Goal: Navigation & Orientation: Understand site structure

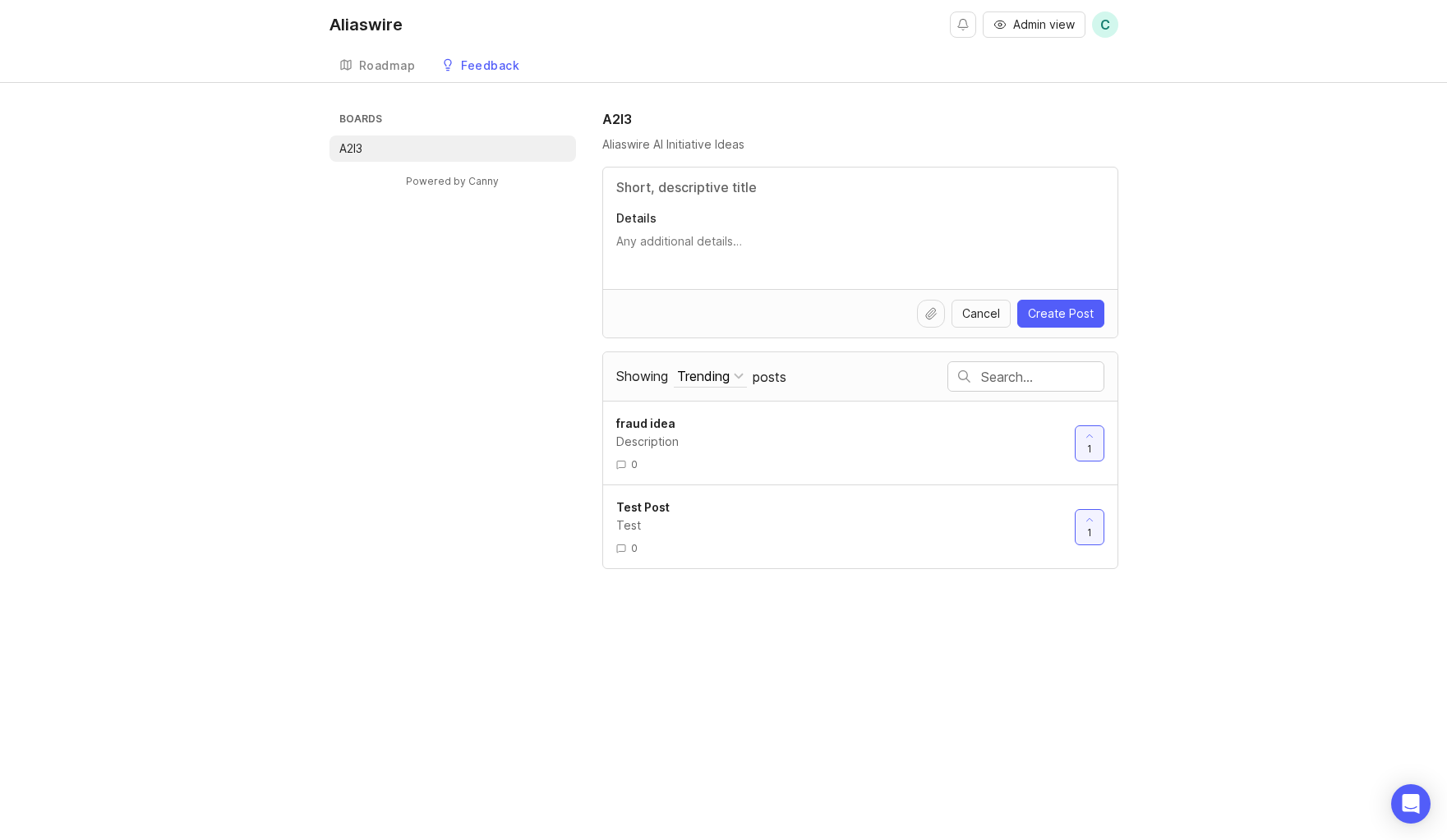
click at [831, 237] on textarea "Details" at bounding box center [861, 249] width 488 height 32
click at [1180, 478] on div "Boards A2I3 Powered by Canny A2I3 Aliaswire AI Initiative Ideas Details Cancel …" at bounding box center [724, 339] width 1447 height 460
click at [1158, 292] on div "Boards A2I3 Powered by Canny A2I3 Aliaswire AI Initiative Ideas Details Cancel …" at bounding box center [724, 339] width 1447 height 460
click at [384, 69] on div "Roadmap" at bounding box center [387, 66] width 57 height 11
click at [445, 154] on li "A2I3" at bounding box center [453, 148] width 247 height 26
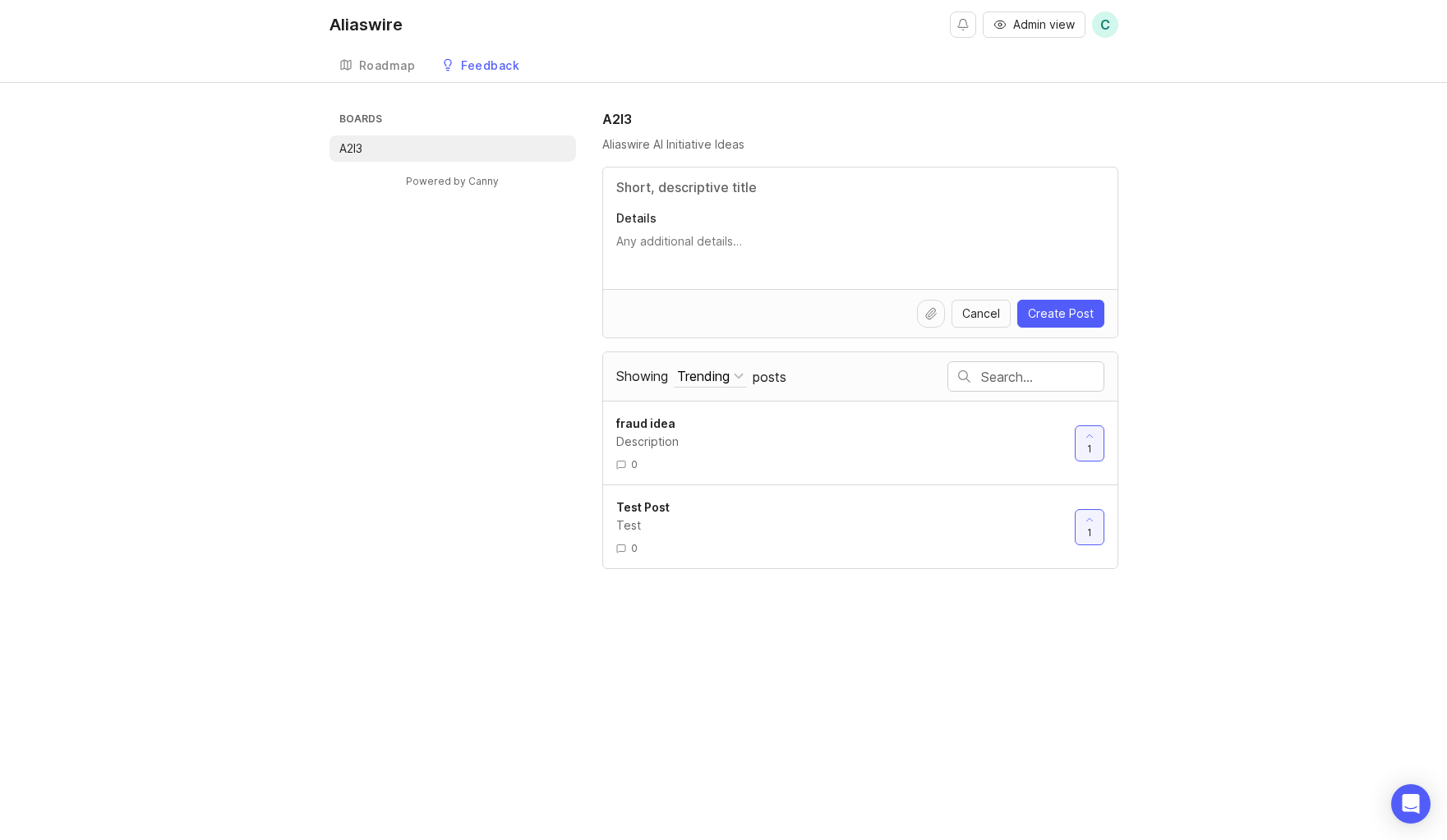
click at [368, 67] on div "Roadmap" at bounding box center [387, 66] width 57 height 11
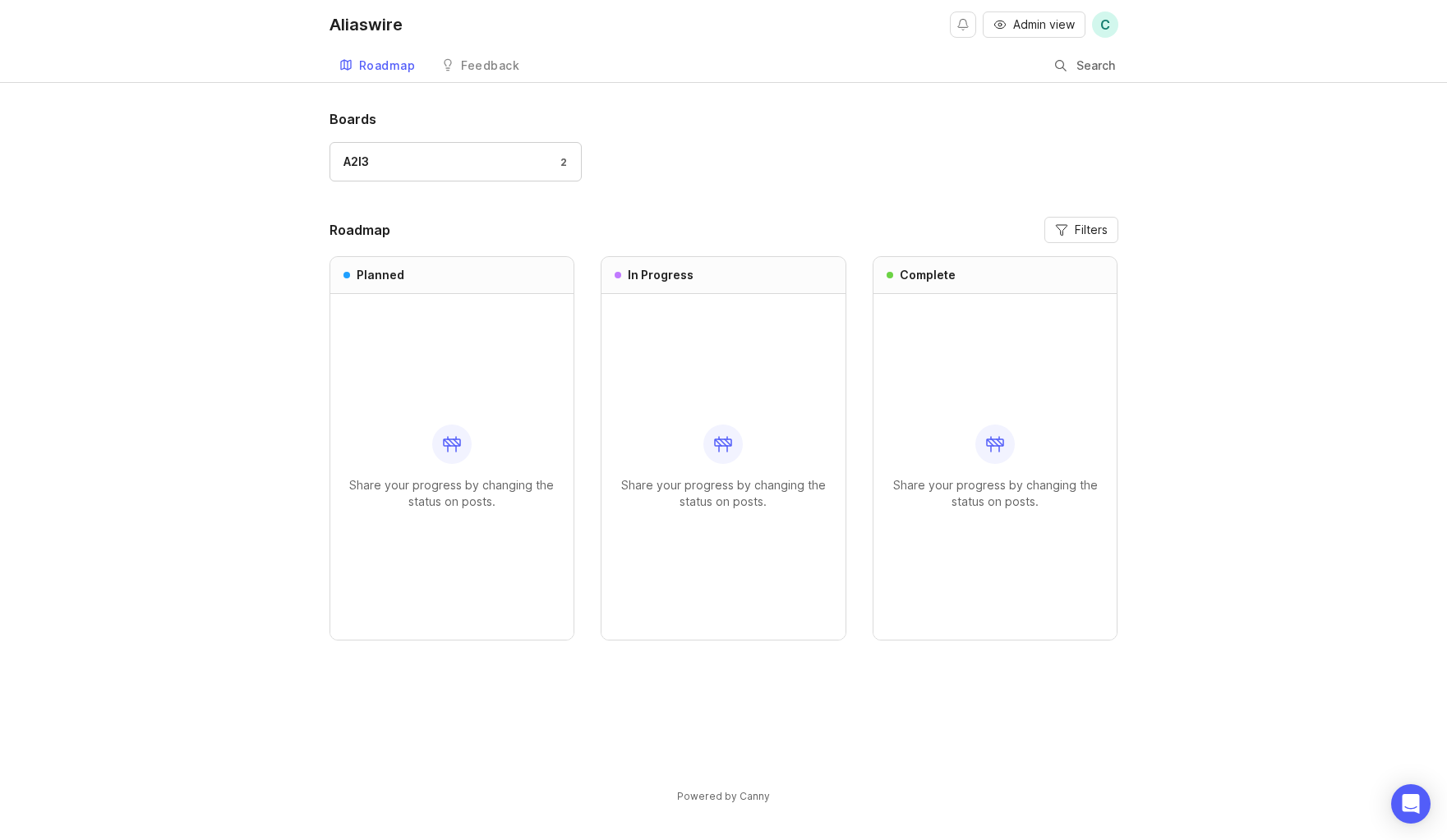
click at [456, 68] on link "Feedback" at bounding box center [480, 66] width 97 height 33
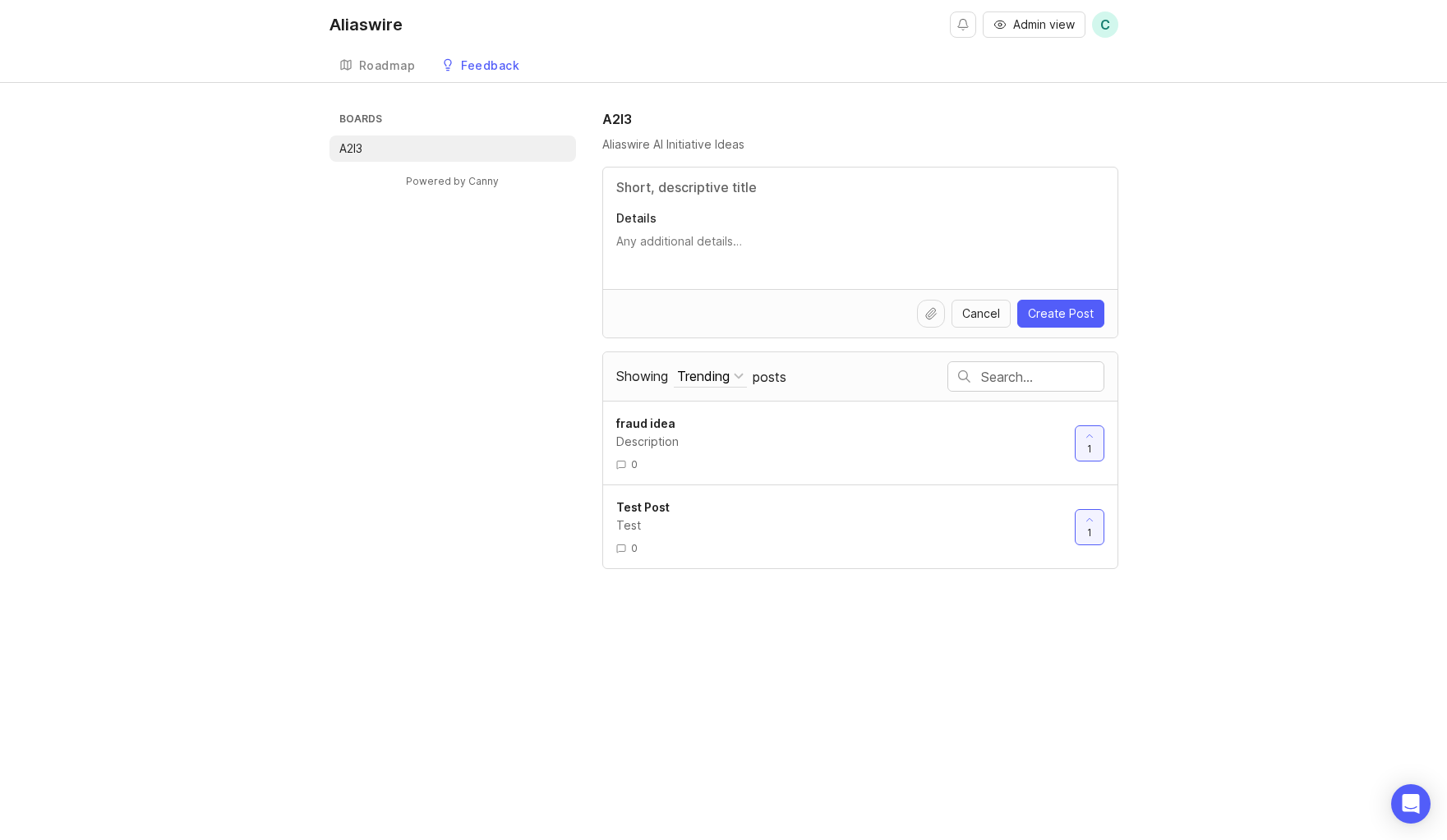
click at [1197, 324] on div "Boards A2I3 Powered by Canny A2I3 Aliaswire AI Initiative Ideas Details Cancel …" at bounding box center [724, 339] width 1447 height 460
